Goal: Task Accomplishment & Management: Use online tool/utility

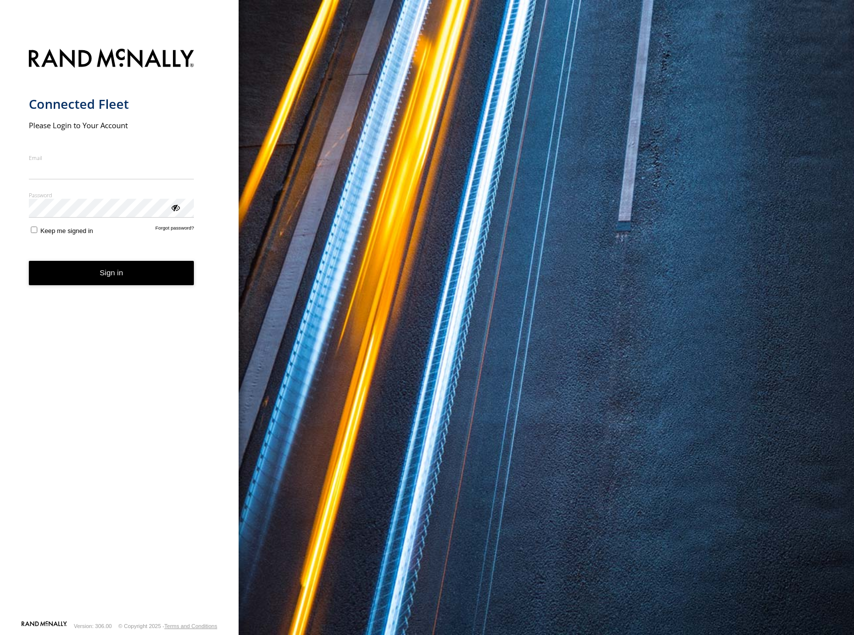
type input "**********"
click at [149, 290] on form "**********" at bounding box center [119, 332] width 181 height 578
click at [142, 284] on button "Sign in" at bounding box center [112, 273] width 166 height 24
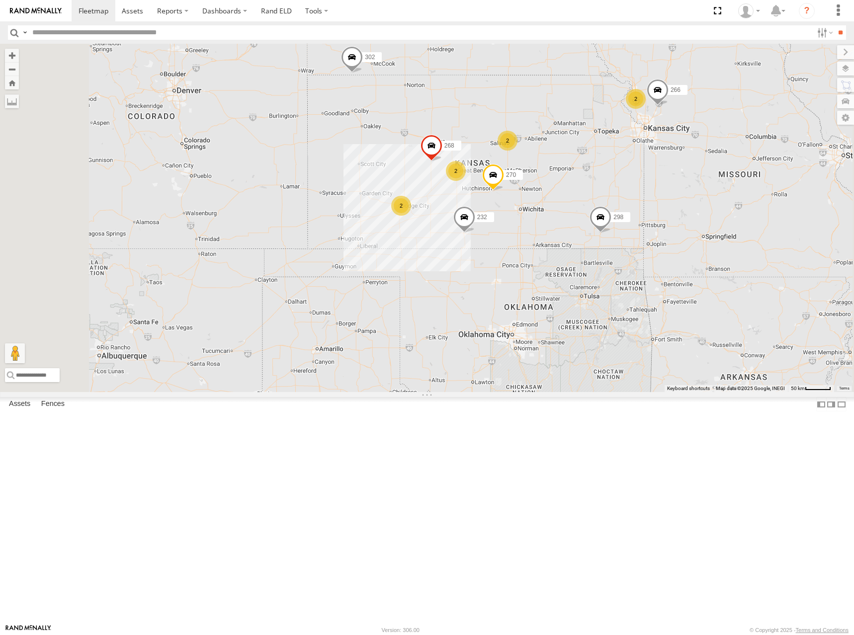
drag, startPoint x: 692, startPoint y: 274, endPoint x: 669, endPoint y: 199, distance: 77.9
click at [669, 199] on div "260 2 2 2 298 270 232 2 268 302 266" at bounding box center [427, 218] width 854 height 348
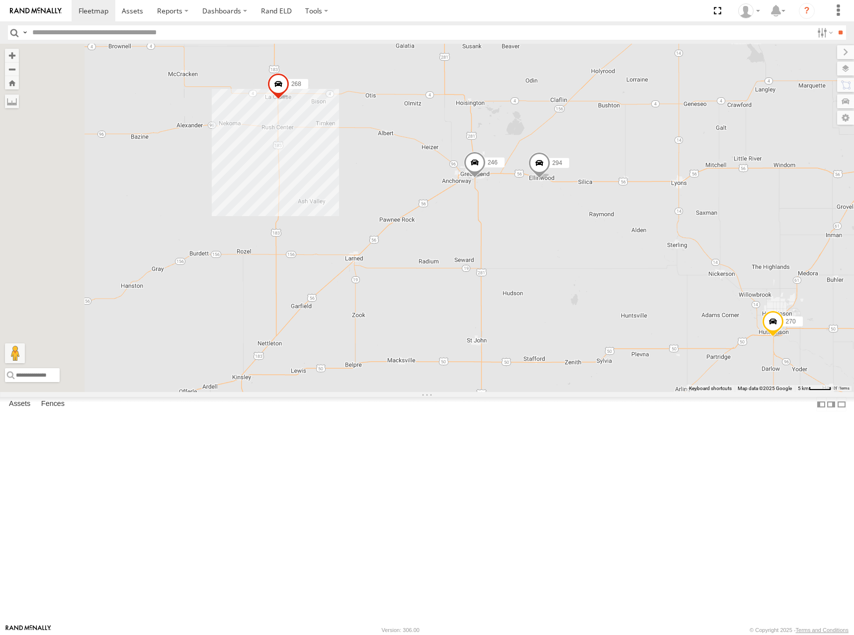
drag, startPoint x: 502, startPoint y: 330, endPoint x: 692, endPoint y: 327, distance: 190.4
click at [692, 327] on div "260 298 270 232 268 302 266 246 294 2" at bounding box center [427, 218] width 854 height 348
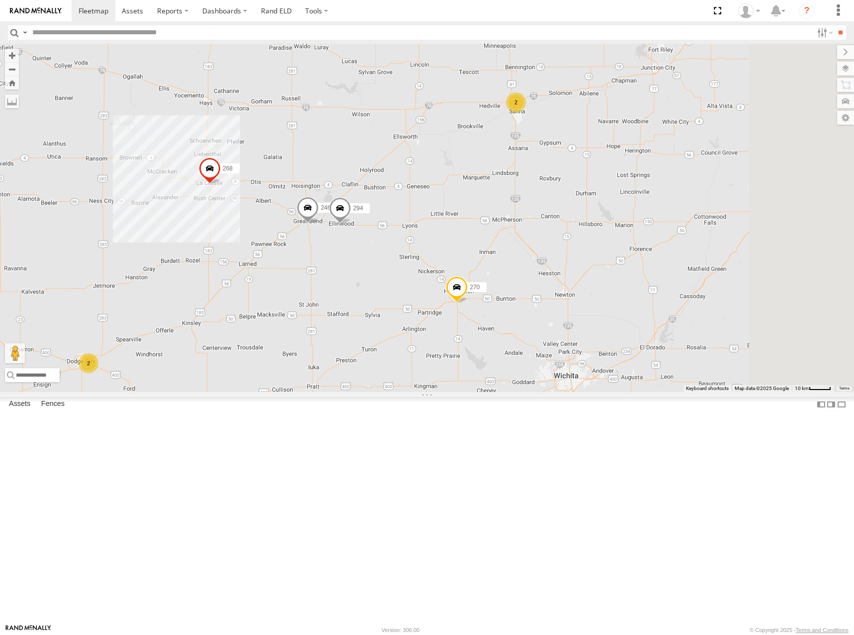
drag, startPoint x: 786, startPoint y: 244, endPoint x: 566, endPoint y: 276, distance: 223.1
click at [566, 276] on div "260 298 270 232 268 302 266 246 294 2 2" at bounding box center [427, 218] width 854 height 348
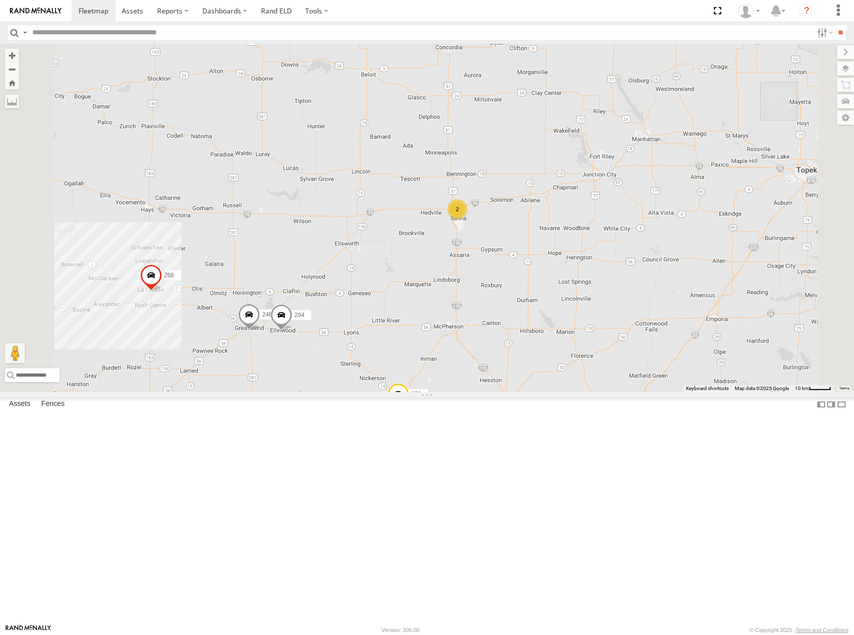
drag, startPoint x: 472, startPoint y: 387, endPoint x: 535, endPoint y: 323, distance: 90.3
click at [501, 342] on div "260 298 270 232 268 302 266 246 294 2" at bounding box center [427, 218] width 854 height 348
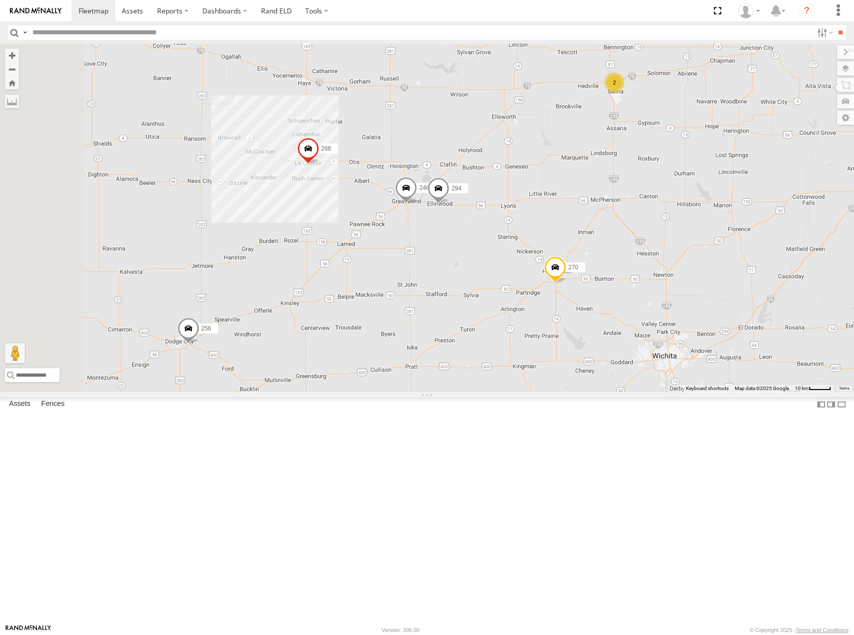
drag, startPoint x: 487, startPoint y: 379, endPoint x: 755, endPoint y: 333, distance: 271.9
click at [755, 333] on div "260 298 270 232 268 302 266 246 294 2 256" at bounding box center [427, 218] width 854 height 348
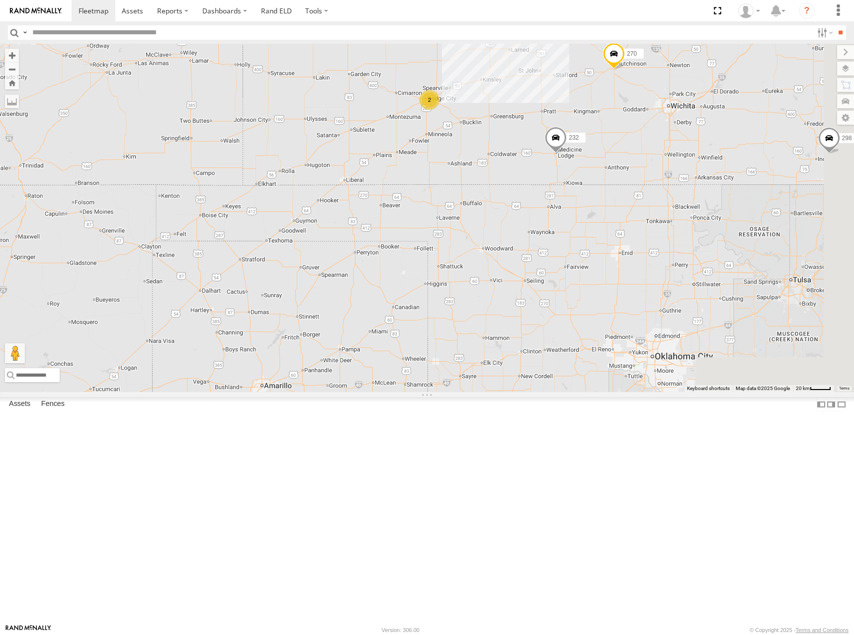
drag, startPoint x: 772, startPoint y: 209, endPoint x: 605, endPoint y: 209, distance: 167.0
click at [605, 209] on div "260 298 270 232 268 302 266 246 294 2" at bounding box center [427, 218] width 854 height 348
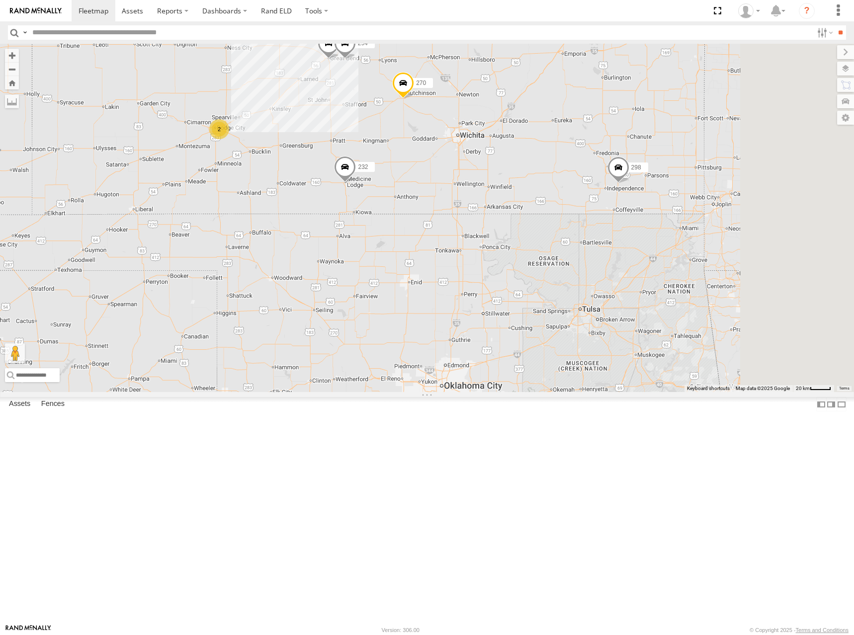
drag, startPoint x: 722, startPoint y: 167, endPoint x: 541, endPoint y: 252, distance: 199.7
click at [541, 252] on div "260 298 270 232 268 302 266 246 294 2 2" at bounding box center [427, 218] width 854 height 348
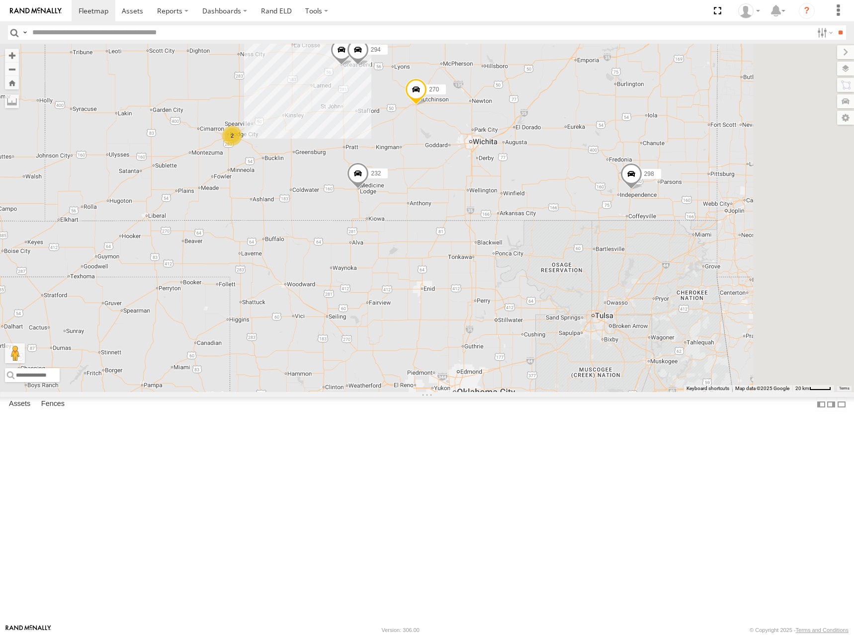
drag, startPoint x: 577, startPoint y: 218, endPoint x: 591, endPoint y: 224, distance: 14.9
click at [591, 224] on div "260 298 270 232 268 302 266 246 294 2 2 264" at bounding box center [427, 218] width 854 height 348
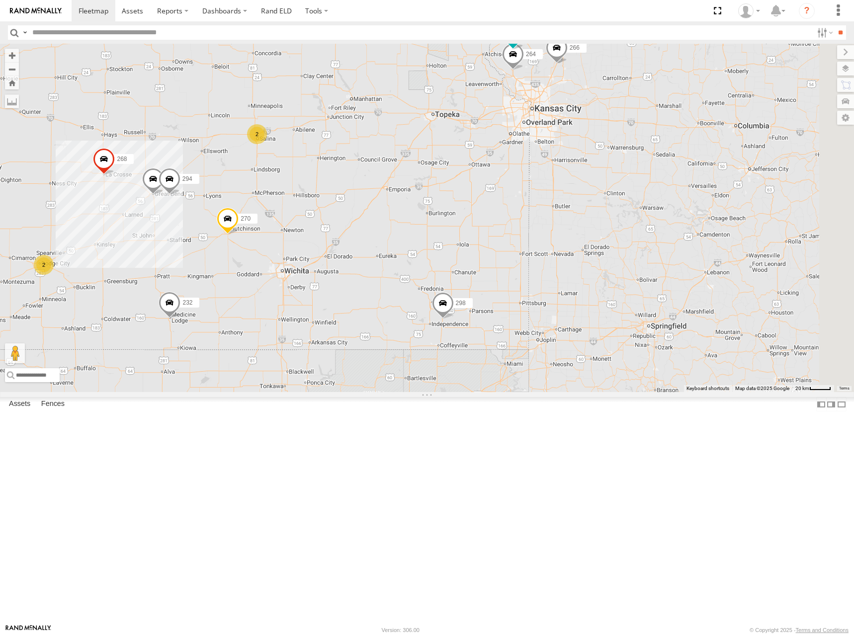
drag, startPoint x: 720, startPoint y: 213, endPoint x: 521, endPoint y: 341, distance: 236.4
click at [520, 344] on div "260 298 270 232 268 302 266 246 294 2 2 296 264" at bounding box center [427, 218] width 854 height 348
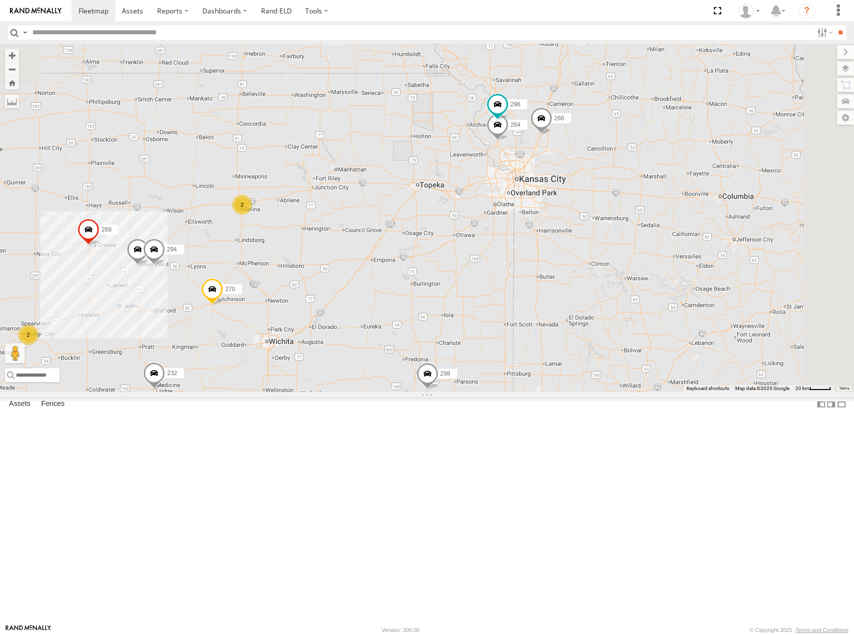
drag, startPoint x: 560, startPoint y: 255, endPoint x: 554, endPoint y: 310, distance: 55.5
click at [544, 329] on div "260 298 270 232 268 302 266 246 294 2 2 296 264" at bounding box center [427, 218] width 854 height 348
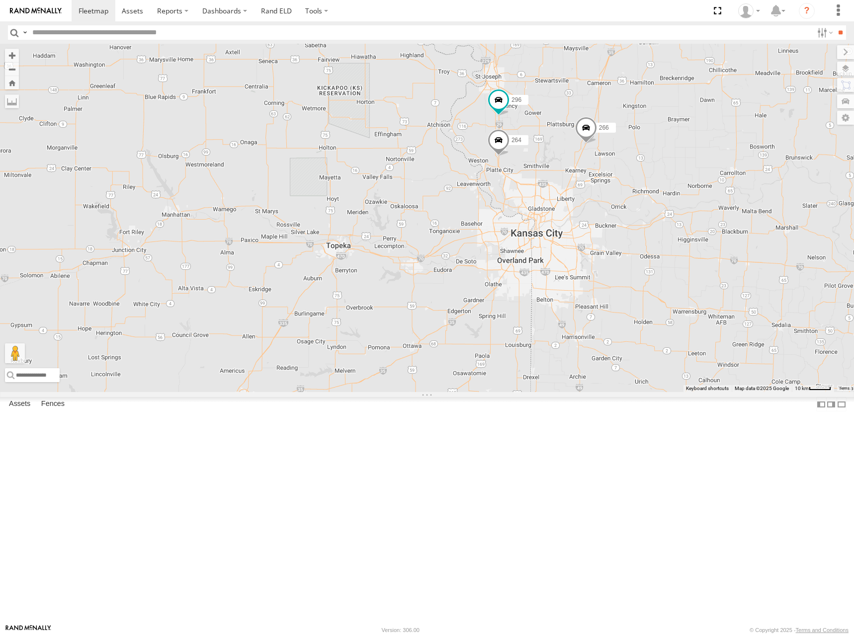
drag, startPoint x: 794, startPoint y: 217, endPoint x: 708, endPoint y: 201, distance: 86.9
click at [708, 201] on div "260 298 270 232 268 302 266 246 294 296 264" at bounding box center [427, 218] width 854 height 348
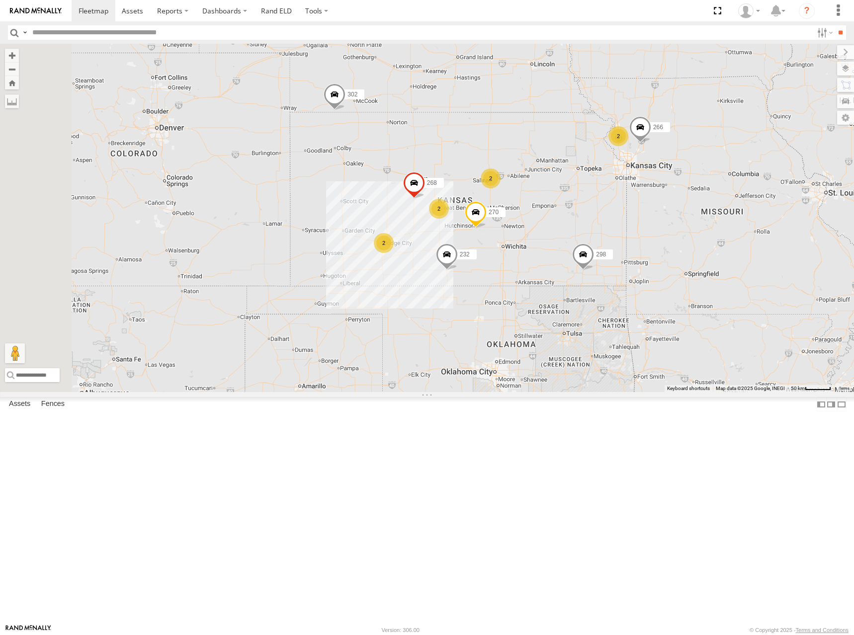
drag, startPoint x: 538, startPoint y: 243, endPoint x: 661, endPoint y: 245, distance: 122.3
click at [661, 245] on div "260 298 270 232 268 302 266 2 2 2 2" at bounding box center [427, 218] width 854 height 348
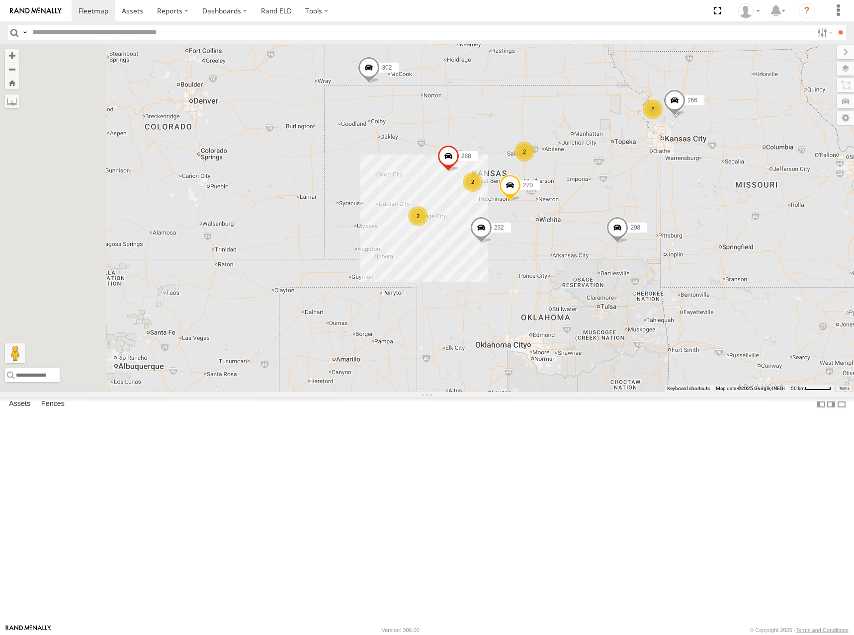
drag, startPoint x: 583, startPoint y: 252, endPoint x: 619, endPoint y: 225, distance: 45.1
click at [619, 225] on div "260 298 270 232 268 302 266 2 2 2 2" at bounding box center [427, 218] width 854 height 348
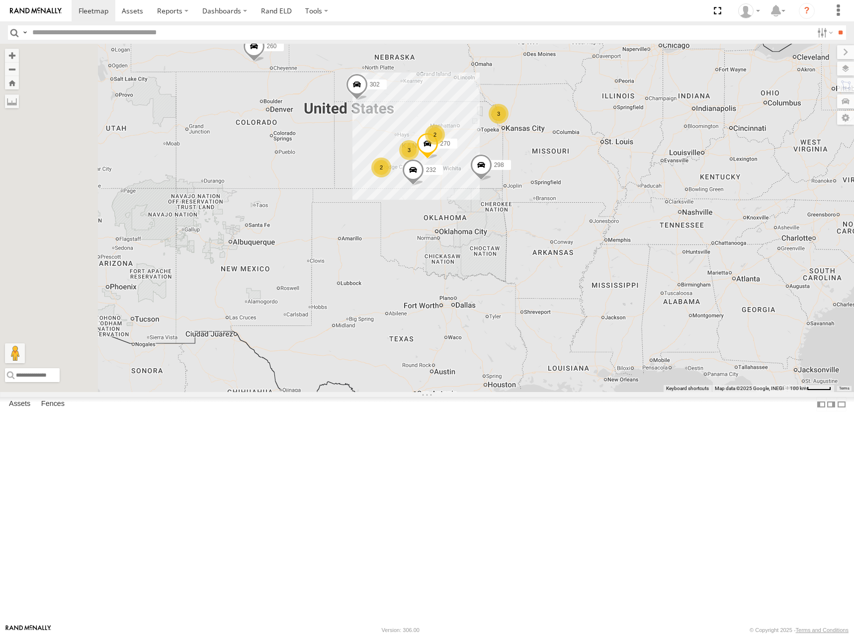
drag, startPoint x: 350, startPoint y: 197, endPoint x: 399, endPoint y: 202, distance: 49.5
click at [427, 208] on div "298 270 232 302 260 2 2 3 3" at bounding box center [427, 218] width 854 height 348
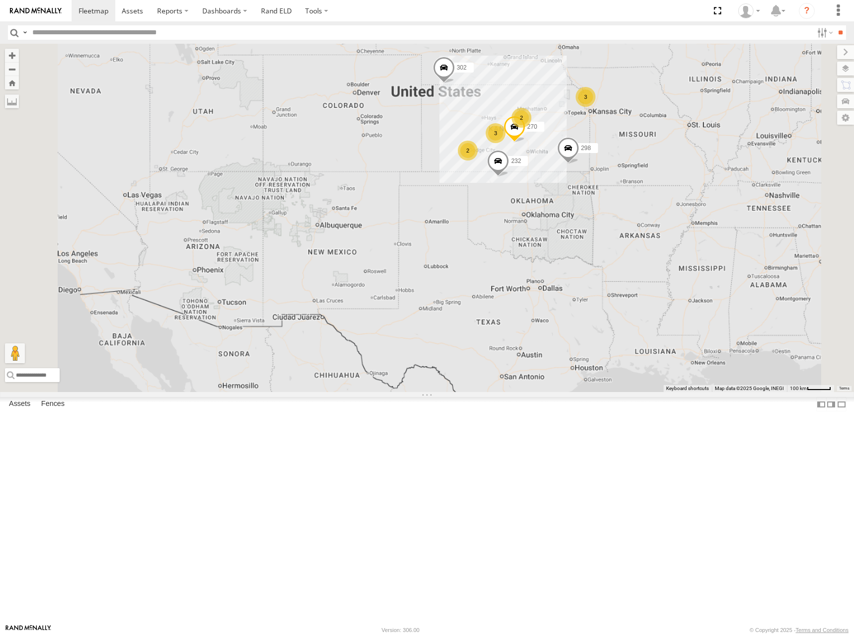
drag, startPoint x: 624, startPoint y: 161, endPoint x: 568, endPoint y: 147, distance: 58.5
click at [568, 147] on div "270 232 302 260 2 2 3 298 3" at bounding box center [427, 218] width 854 height 348
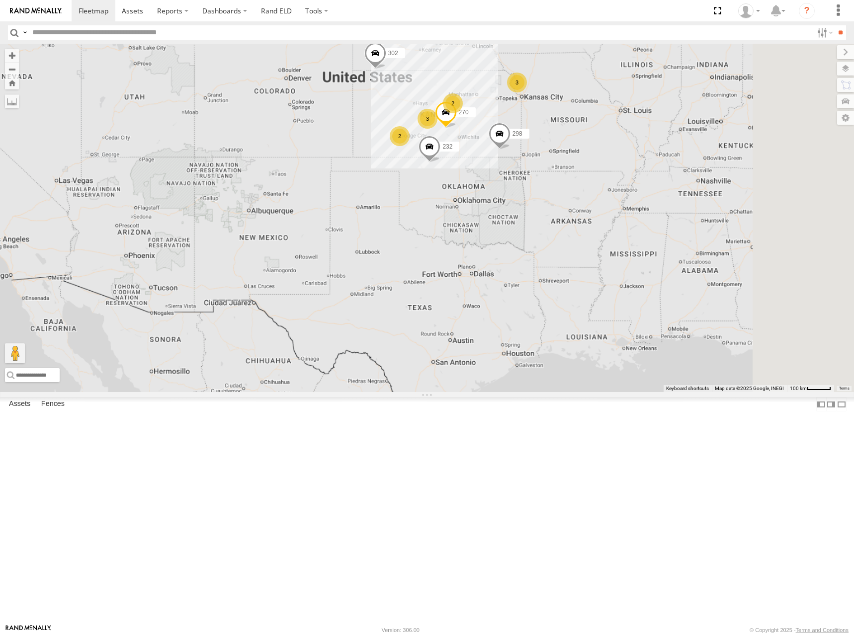
click at [559, 161] on div "270 232 302 260 2 2 3 298 3" at bounding box center [427, 218] width 854 height 348
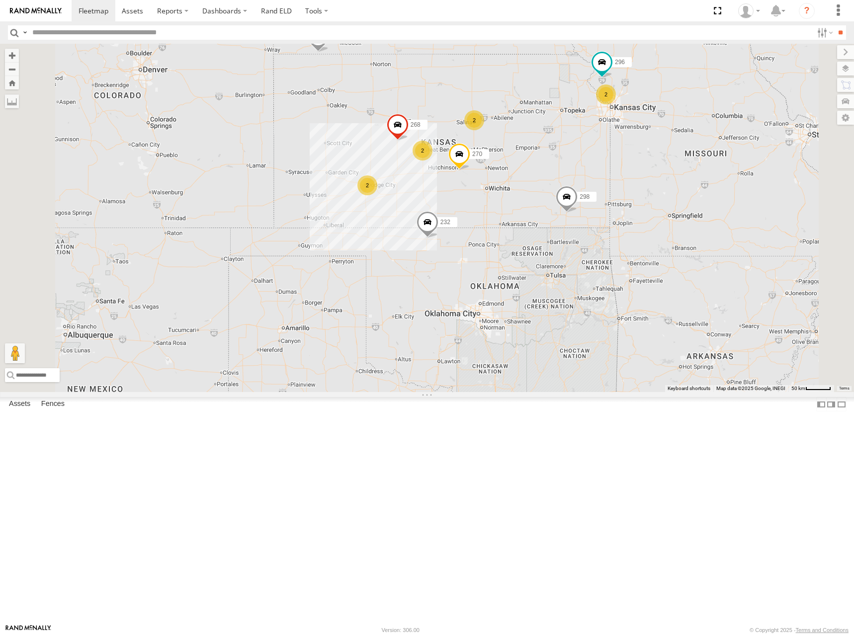
drag, startPoint x: 596, startPoint y: 162, endPoint x: 636, endPoint y: 190, distance: 49.2
click at [636, 190] on div "270 232 302 260 298 2 2 2 296 268 2" at bounding box center [427, 218] width 854 height 348
click at [586, 186] on div "298 270 232 296 268 302 2 2 2 2" at bounding box center [427, 218] width 854 height 348
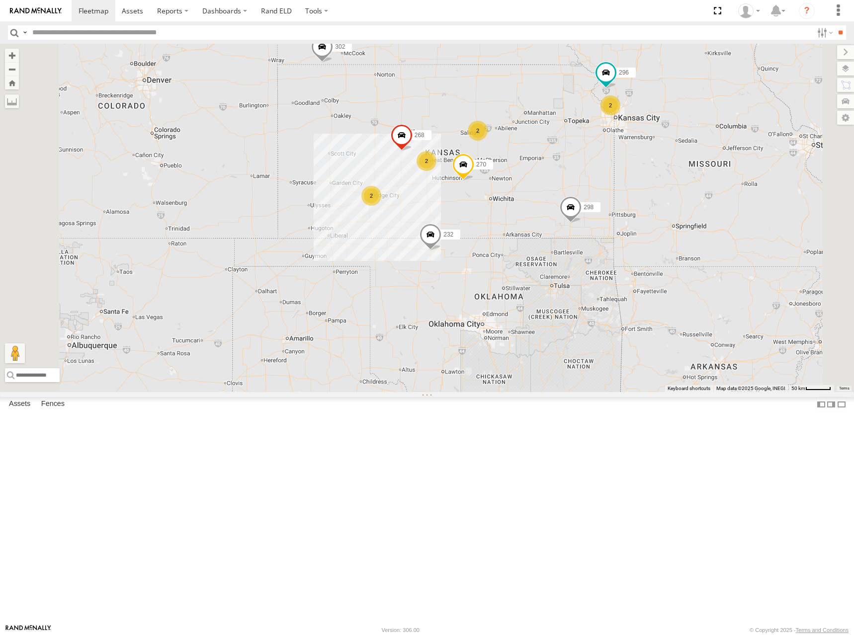
drag, startPoint x: 570, startPoint y: 177, endPoint x: 575, endPoint y: 188, distance: 11.8
click at [575, 188] on div "298 270 232 296 268 302 2 2 2 2" at bounding box center [427, 218] width 854 height 348
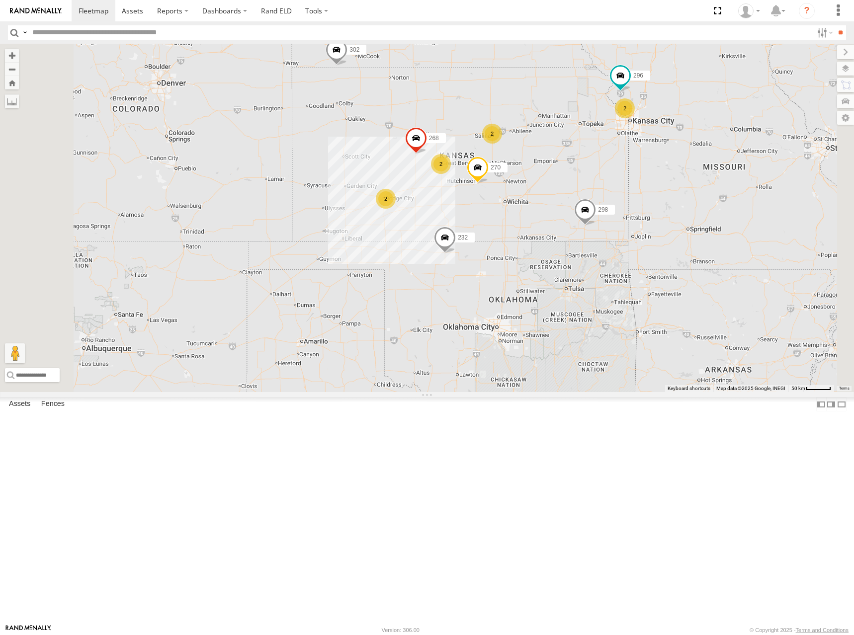
drag, startPoint x: 588, startPoint y: 187, endPoint x: 605, endPoint y: 193, distance: 18.1
click at [605, 190] on div "298 270 232 296 268 302 260 2 2 2 2" at bounding box center [427, 218] width 854 height 348
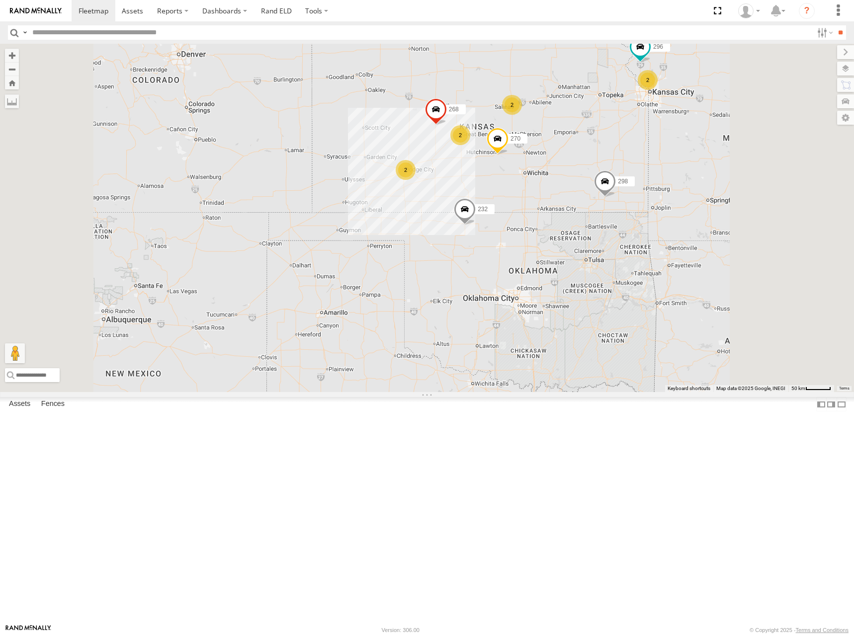
drag, startPoint x: 682, startPoint y: 195, endPoint x: 679, endPoint y: 206, distance: 11.5
click at [679, 206] on div "298 270 232 296 268 302 260 2 2 2 2" at bounding box center [427, 218] width 854 height 348
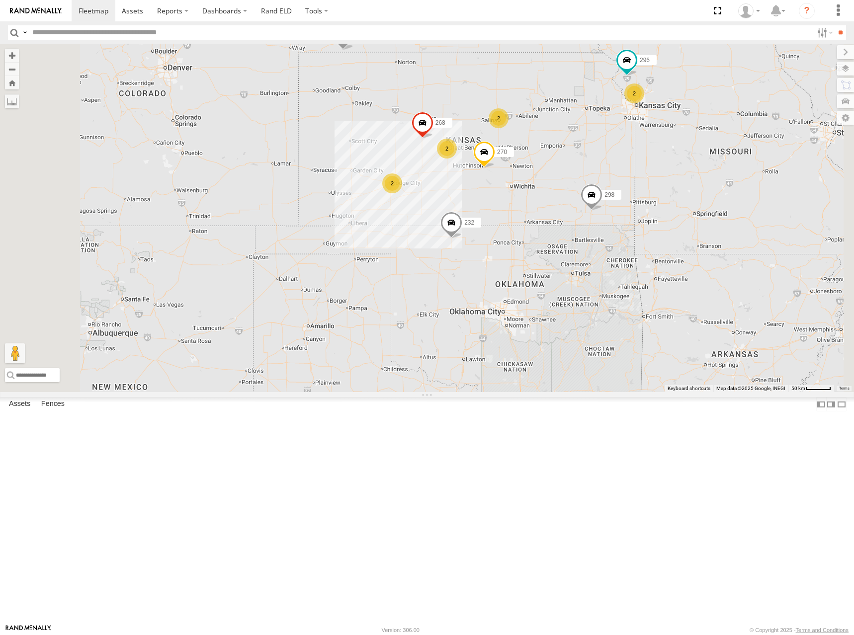
drag, startPoint x: 639, startPoint y: 189, endPoint x: 612, endPoint y: 199, distance: 29.3
click at [612, 199] on div "298 270 232 296 268 302 260 2 2 2 2" at bounding box center [427, 218] width 854 height 348
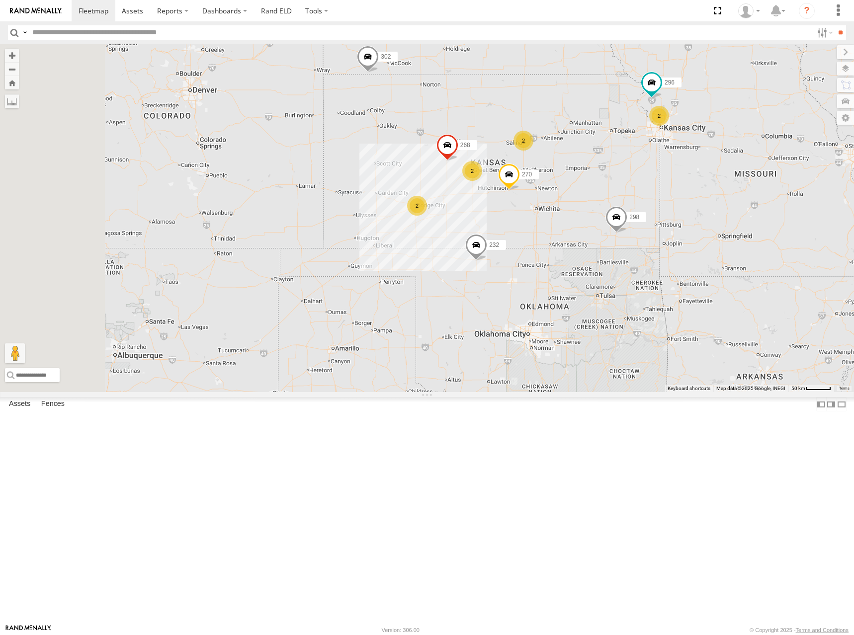
drag, startPoint x: 669, startPoint y: 199, endPoint x: 710, endPoint y: 214, distance: 43.9
click at [710, 214] on div "298 270 232 296 268 302 260 2 2 2 2" at bounding box center [427, 218] width 854 height 348
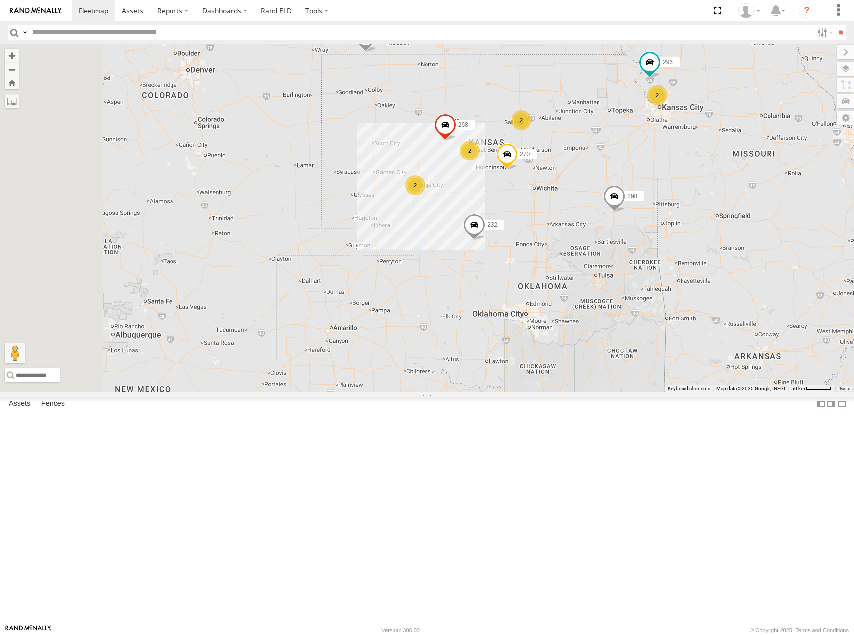
drag, startPoint x: 674, startPoint y: 236, endPoint x: 672, endPoint y: 215, distance: 21.5
click at [672, 215] on div "298 270 232 296 268 302 260 2 2 2 2" at bounding box center [427, 218] width 854 height 348
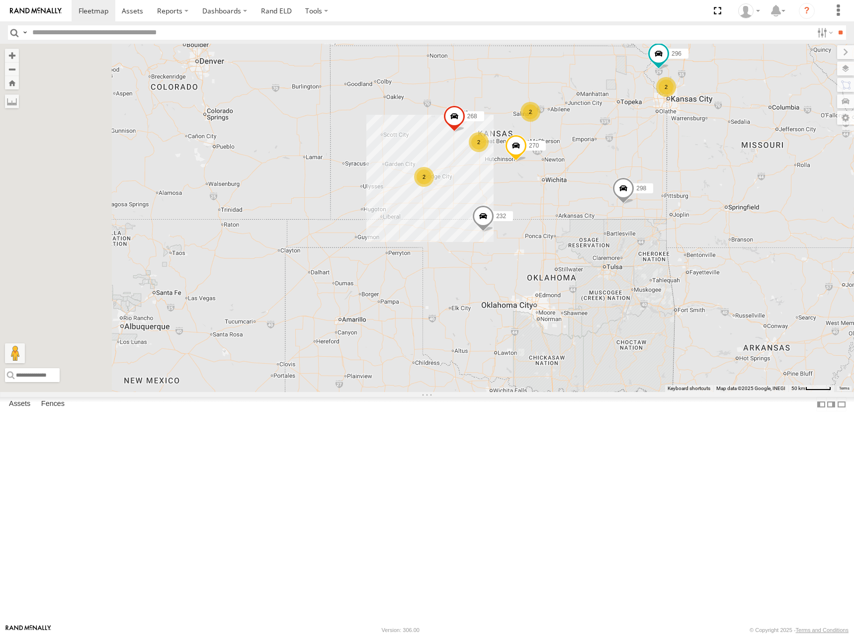
drag, startPoint x: 643, startPoint y: 163, endPoint x: 652, endPoint y: 154, distance: 13.0
click at [652, 154] on div "298 270 232 296 268 302 260 2 2 2 2" at bounding box center [427, 218] width 854 height 348
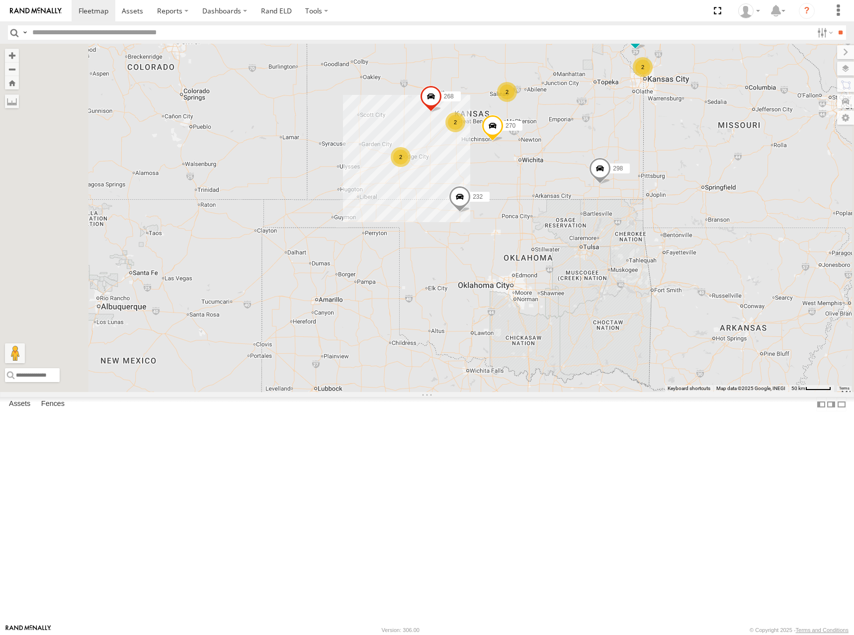
drag, startPoint x: 669, startPoint y: 174, endPoint x: 644, endPoint y: 149, distance: 35.5
click at [644, 149] on div "298 270 232 296 268 302 260 2 2 2 2" at bounding box center [427, 218] width 854 height 348
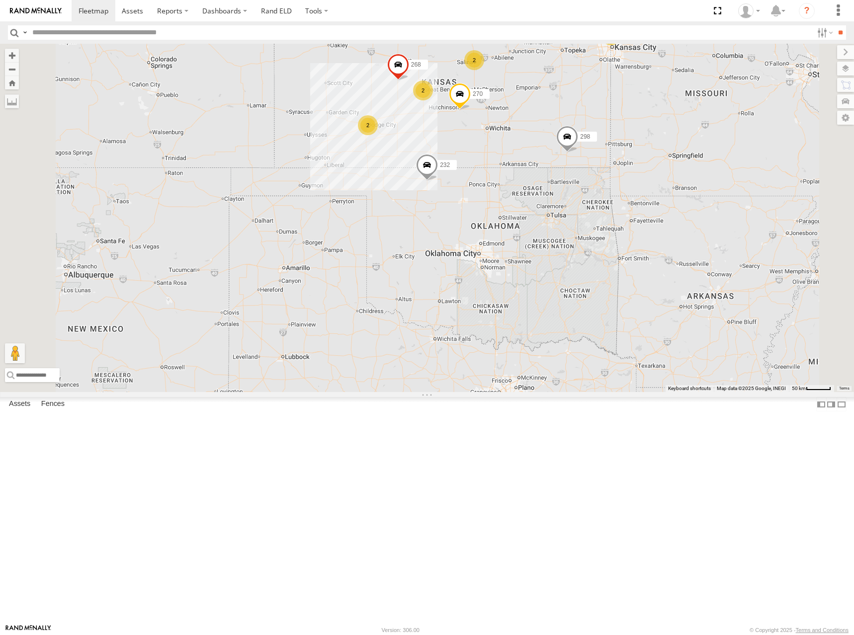
drag, startPoint x: 641, startPoint y: 128, endPoint x: 675, endPoint y: 176, distance: 59.2
click at [663, 178] on div "298 270 232 296 268 302 260 2 2 2 2" at bounding box center [427, 218] width 854 height 348
